Goal: Task Accomplishment & Management: Complete application form

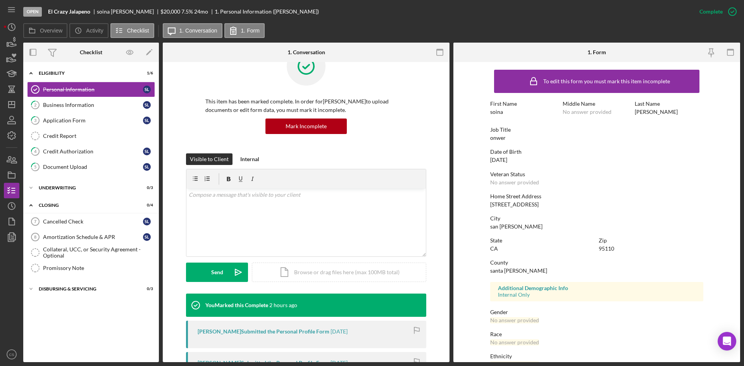
scroll to position [39, 0]
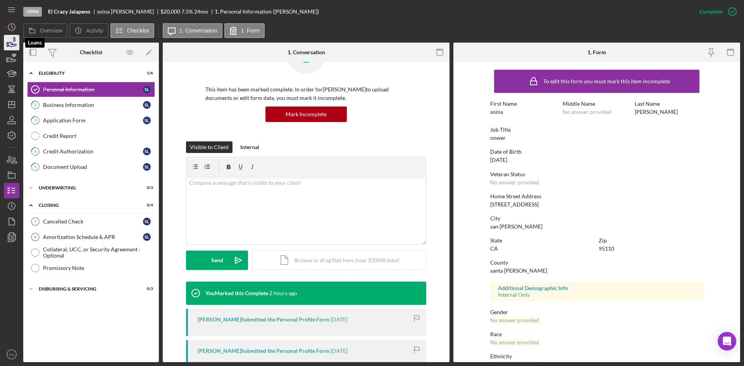
click at [12, 36] on icon "button" at bounding box center [11, 42] width 19 height 19
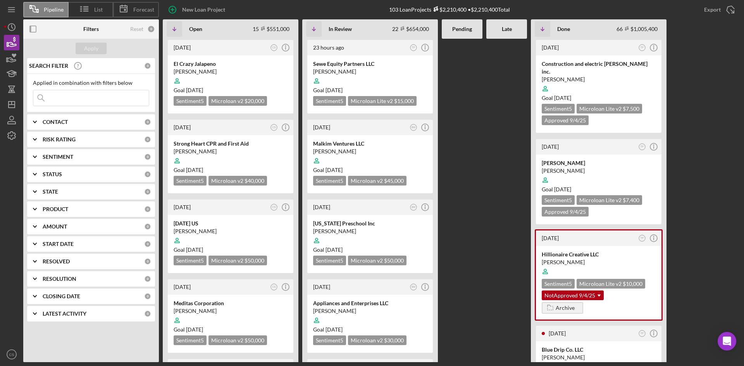
click at [85, 99] on input at bounding box center [90, 97] width 115 height 15
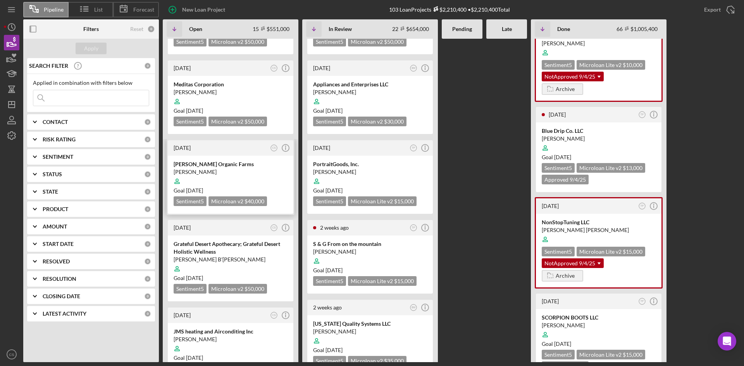
scroll to position [232, 0]
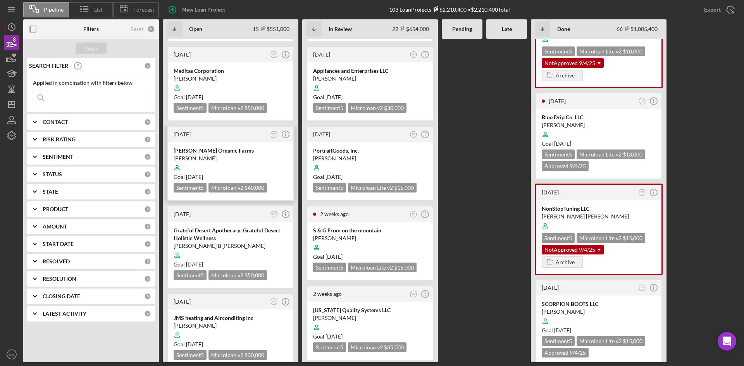
click at [208, 152] on div "[PERSON_NAME] Organic Farms" at bounding box center [231, 151] width 114 height 8
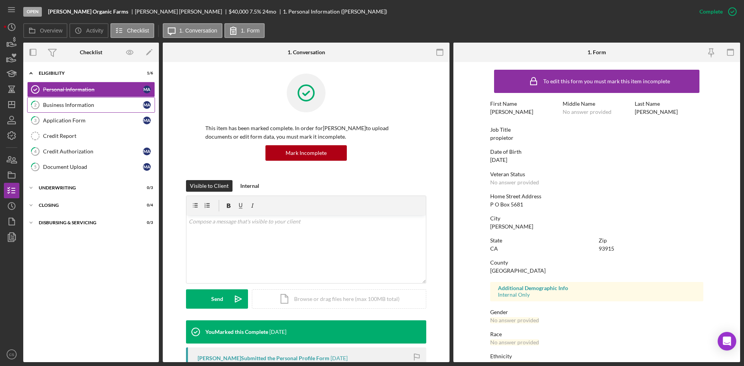
click at [97, 102] on div "Business Information" at bounding box center [93, 105] width 100 height 6
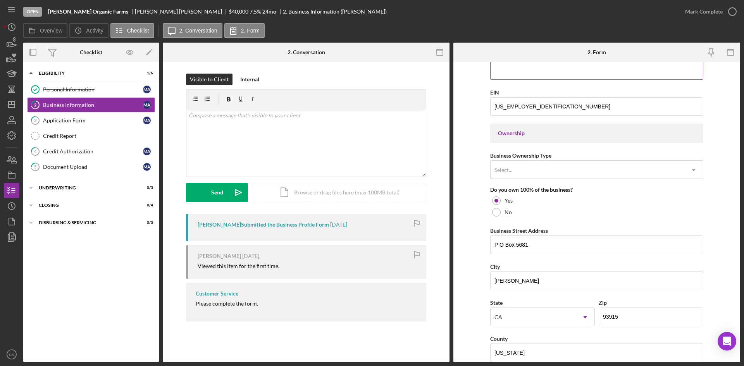
scroll to position [289, 0]
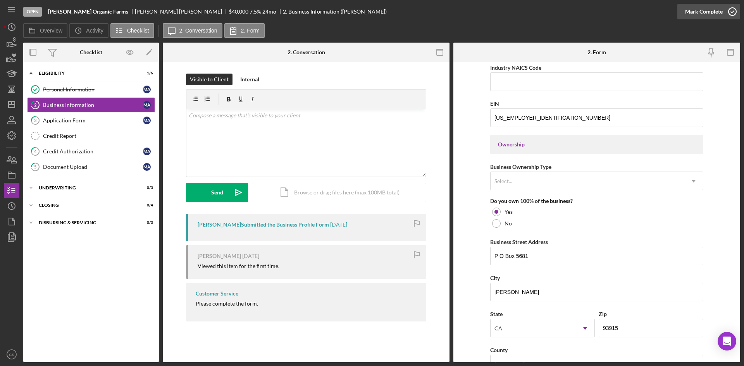
click at [731, 12] on icon "button" at bounding box center [731, 11] width 19 height 19
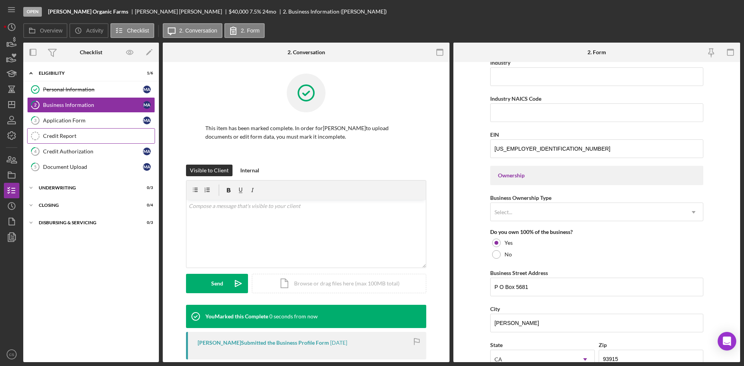
scroll to position [320, 0]
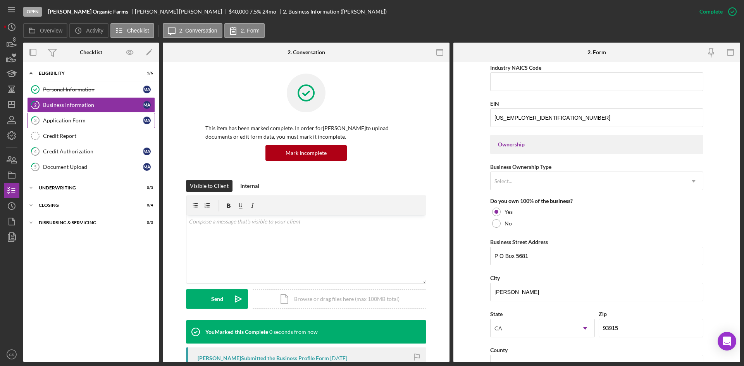
click at [103, 121] on div "Application Form" at bounding box center [93, 120] width 100 height 6
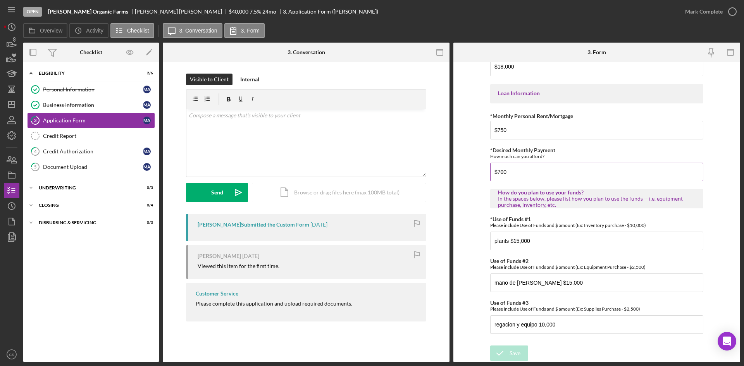
scroll to position [367, 0]
click at [86, 154] on div "Credit Authorization" at bounding box center [93, 151] width 100 height 6
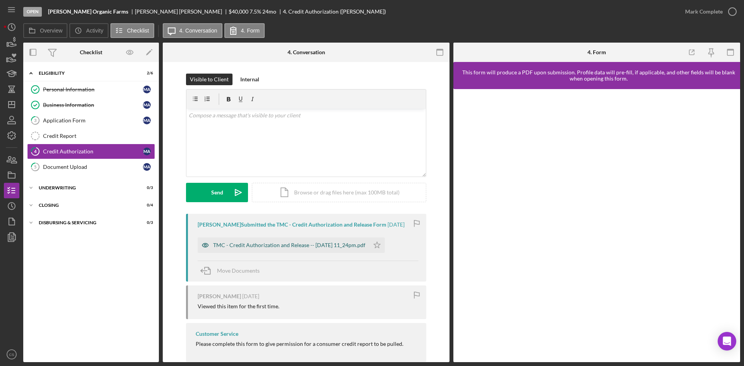
click at [313, 247] on div "TMC - Credit Authorization and Release -- [DATE] 11_24pm.pdf" at bounding box center [289, 245] width 152 height 6
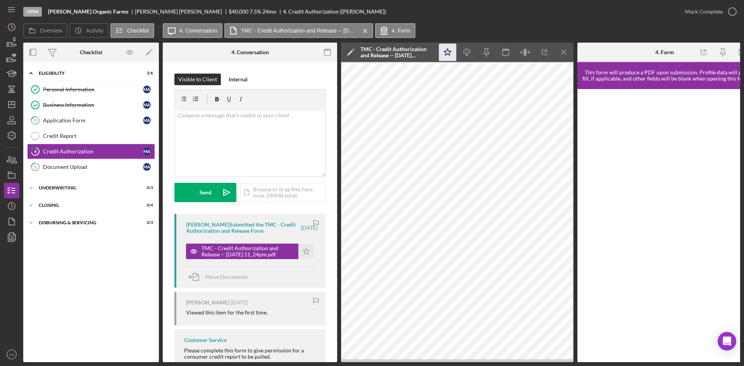
click at [448, 53] on icon "Icon/Star" at bounding box center [447, 52] width 17 height 17
click at [95, 164] on div "Document Upload" at bounding box center [93, 167] width 100 height 6
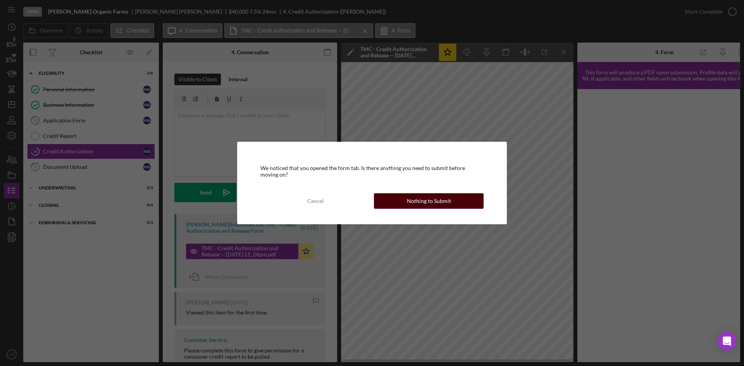
click at [410, 205] on div "Nothing to Submit" at bounding box center [429, 200] width 44 height 15
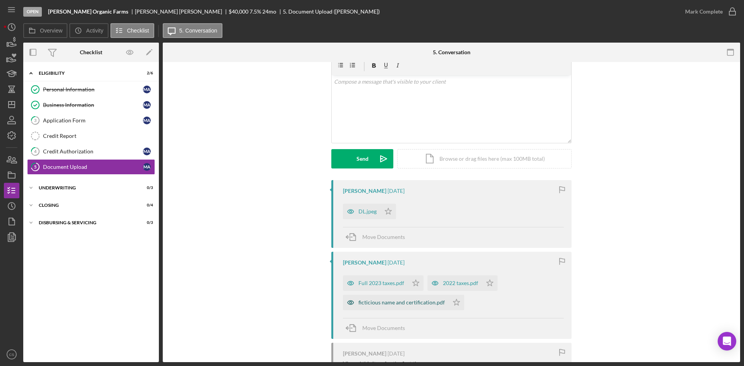
scroll to position [77, 0]
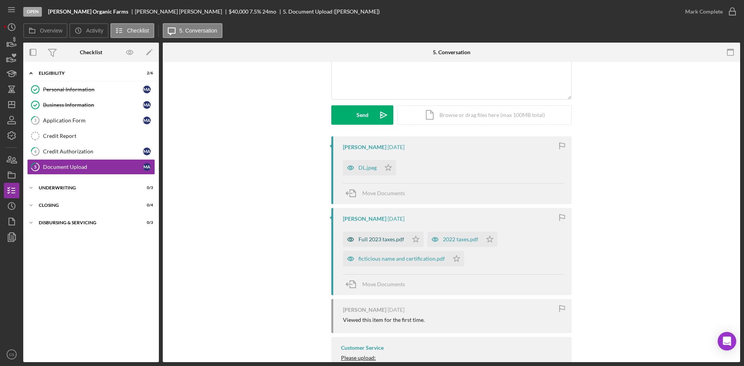
click at [374, 237] on div "Full 2023 taxes.pdf" at bounding box center [381, 239] width 46 height 6
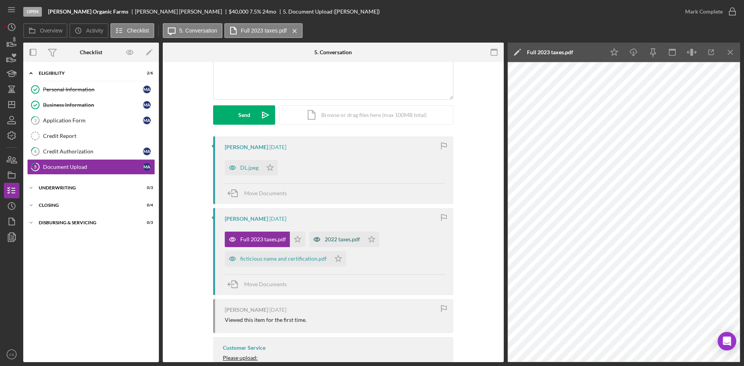
click at [330, 241] on div "2022 taxes.pdf" at bounding box center [342, 239] width 35 height 6
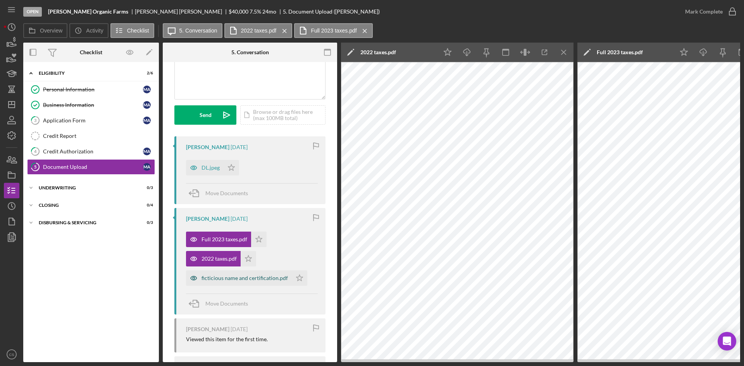
drag, startPoint x: 233, startPoint y: 277, endPoint x: 271, endPoint y: 274, distance: 38.5
click at [234, 277] on div "ficticious name and certification.pdf" at bounding box center [244, 278] width 86 height 6
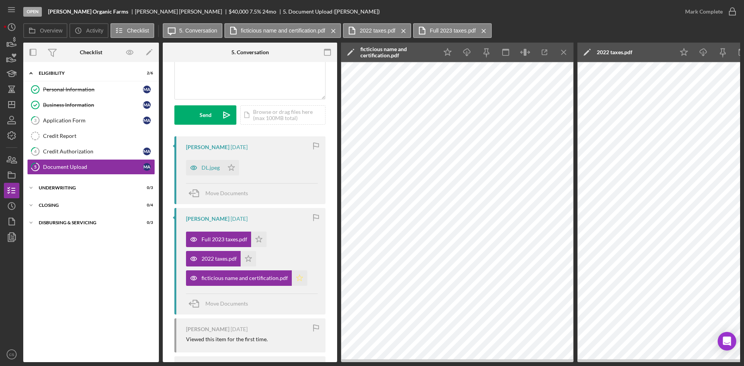
click at [298, 279] on polygon "button" at bounding box center [299, 278] width 7 height 6
click at [239, 255] on div "2022 taxes.pdf" at bounding box center [213, 258] width 55 height 15
click at [243, 253] on icon "Icon/Star" at bounding box center [248, 258] width 15 height 15
click at [258, 235] on icon "Icon/Star" at bounding box center [258, 239] width 15 height 15
click at [206, 165] on div "DL.jpeg" at bounding box center [210, 168] width 18 height 6
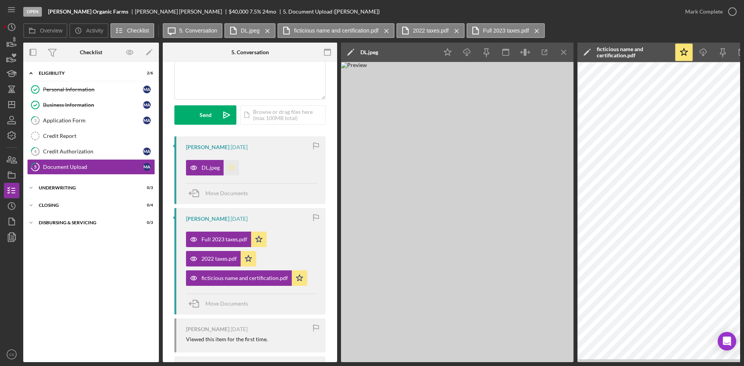
click at [228, 165] on icon "Icon/Star" at bounding box center [231, 167] width 15 height 15
